Goal: Find specific page/section: Find specific page/section

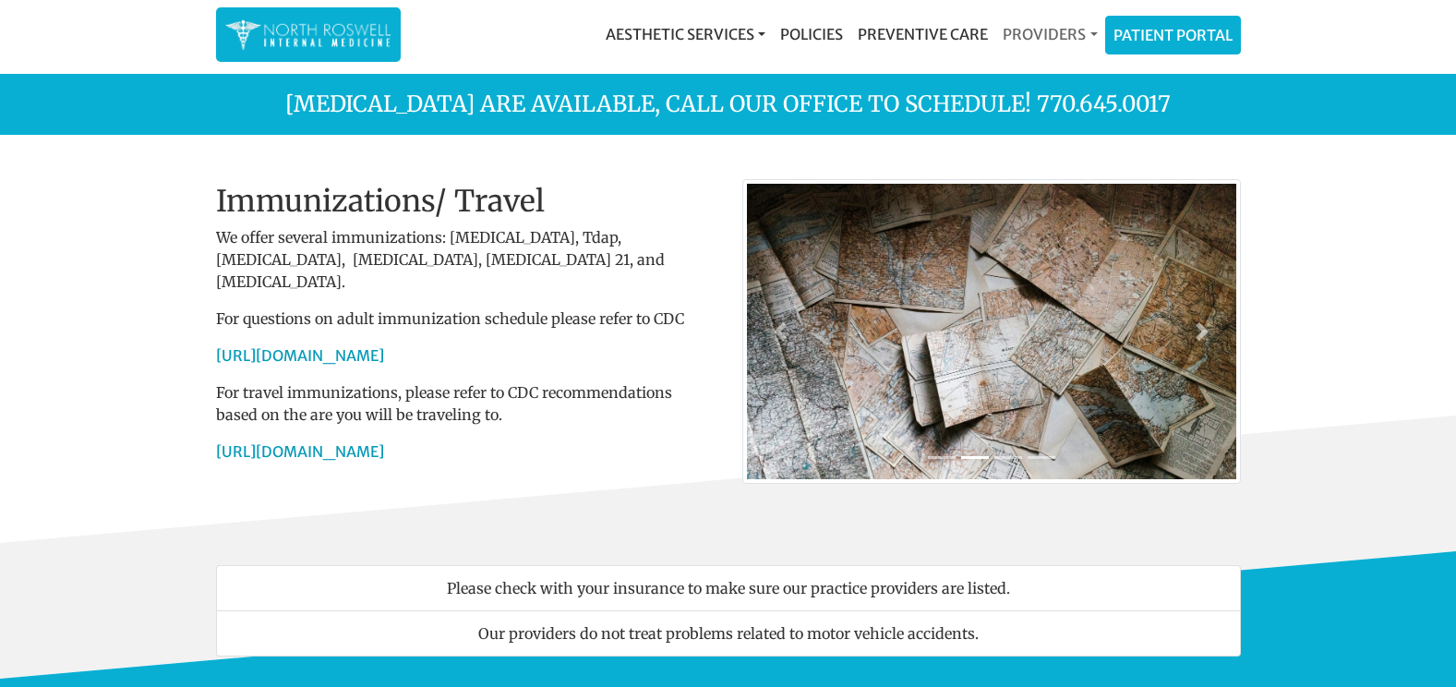
click at [1067, 32] on link "Providers" at bounding box center [1050, 34] width 109 height 37
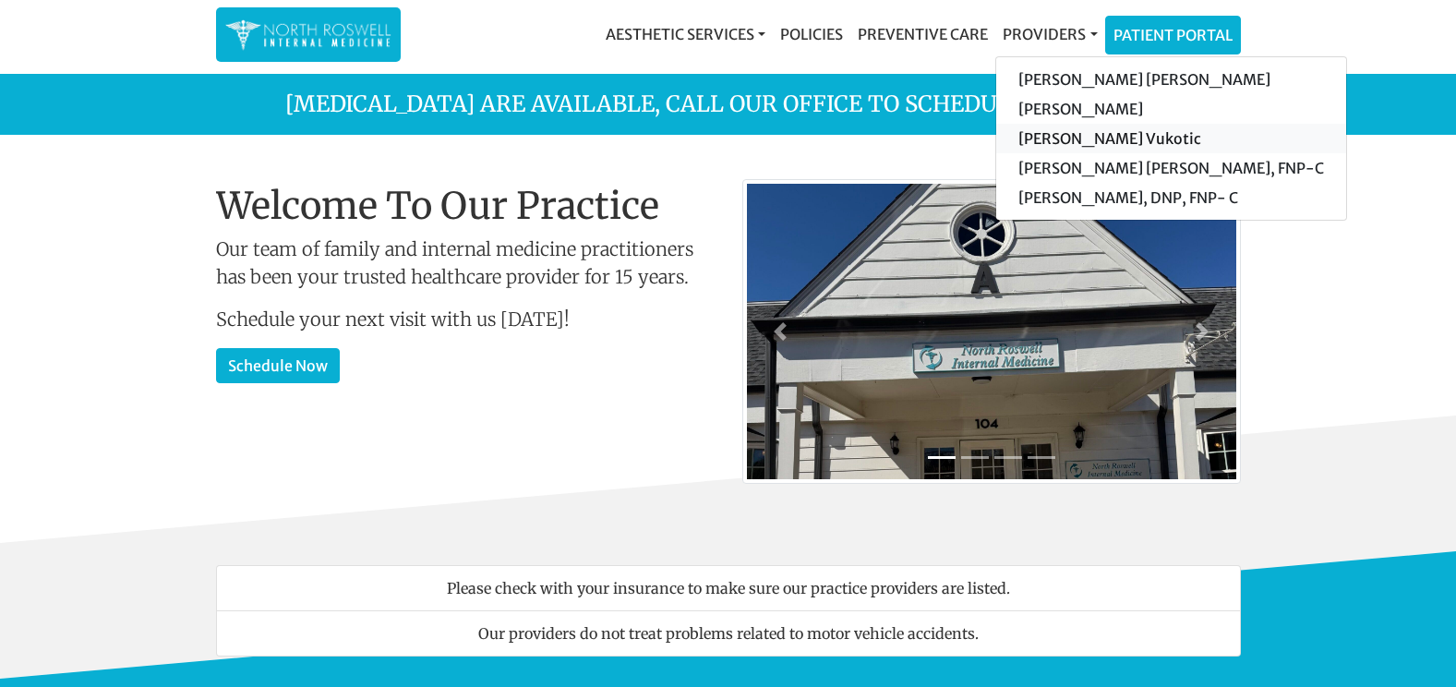
click at [1070, 135] on link "[PERSON_NAME] Vukotic" at bounding box center [1172, 139] width 350 height 30
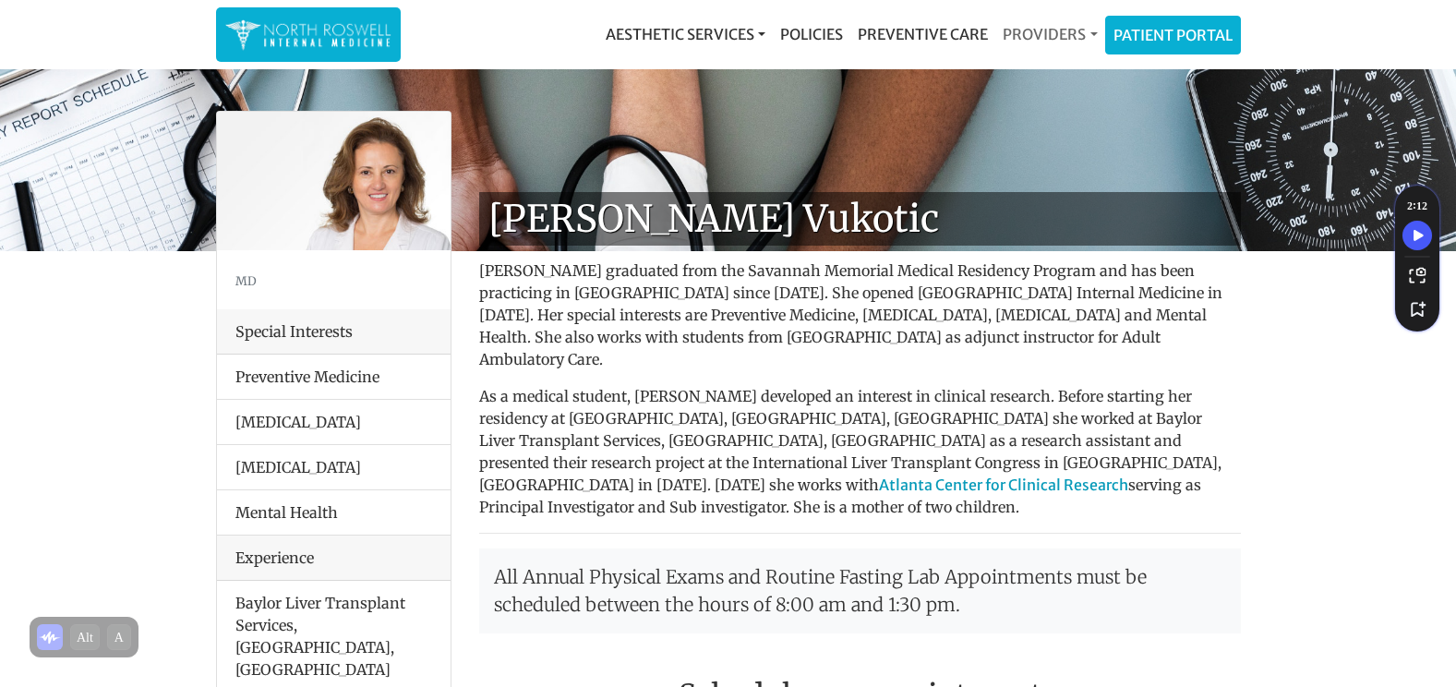
click at [1033, 16] on link "Providers" at bounding box center [1050, 34] width 109 height 37
